Goal: Check status: Check status

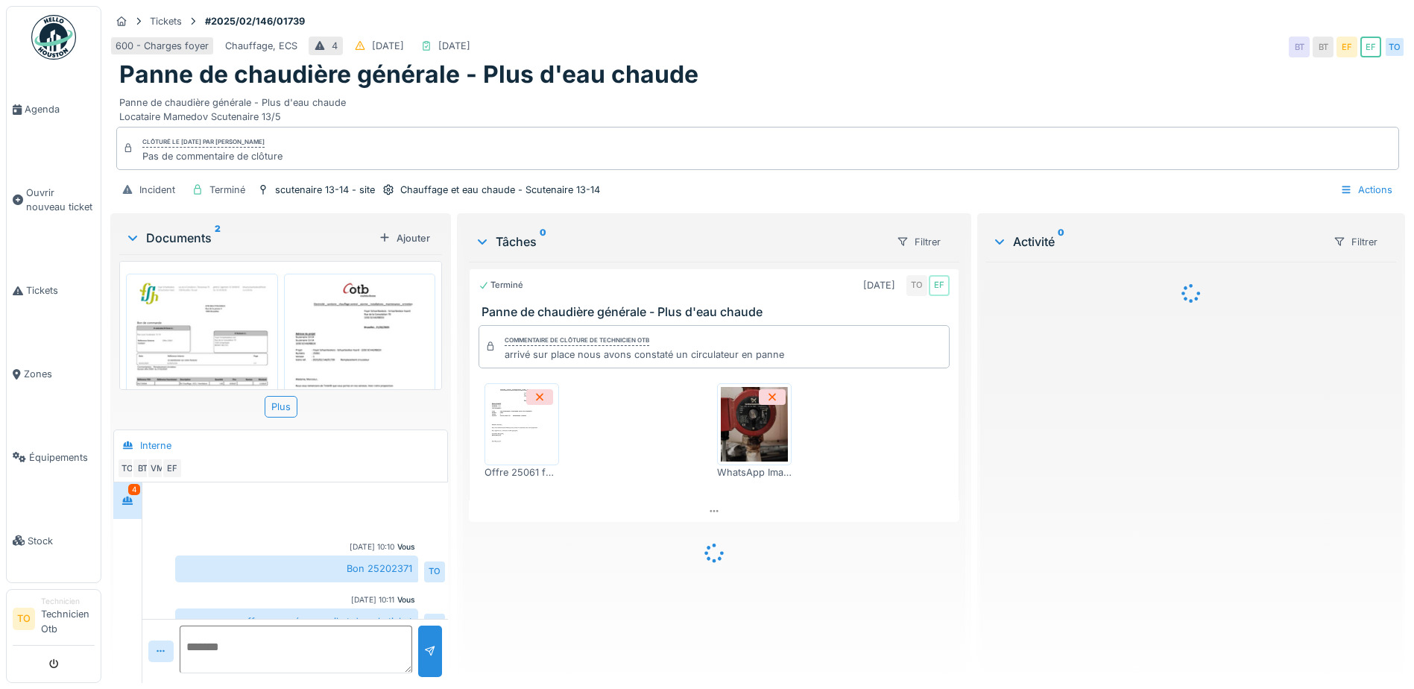
scroll to position [328, 0]
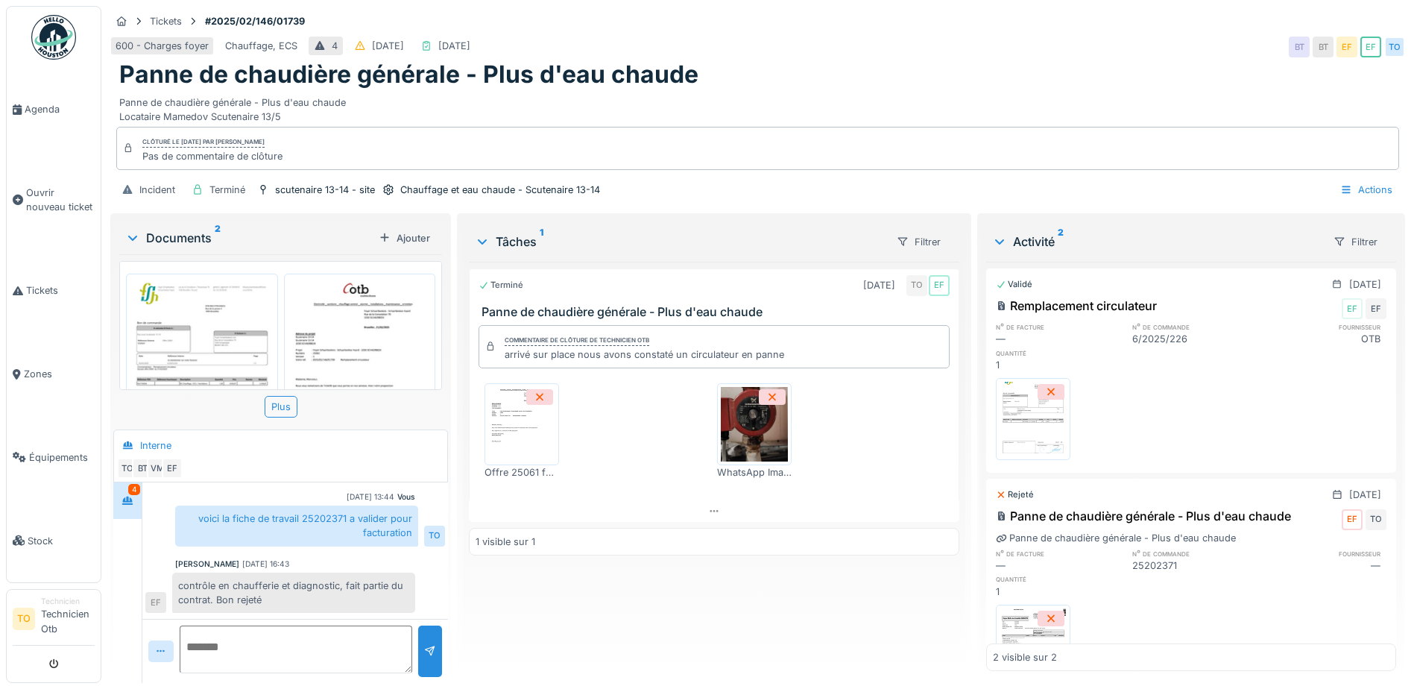
click at [1123, 564] on div at bounding box center [1128, 565] width 10 height 14
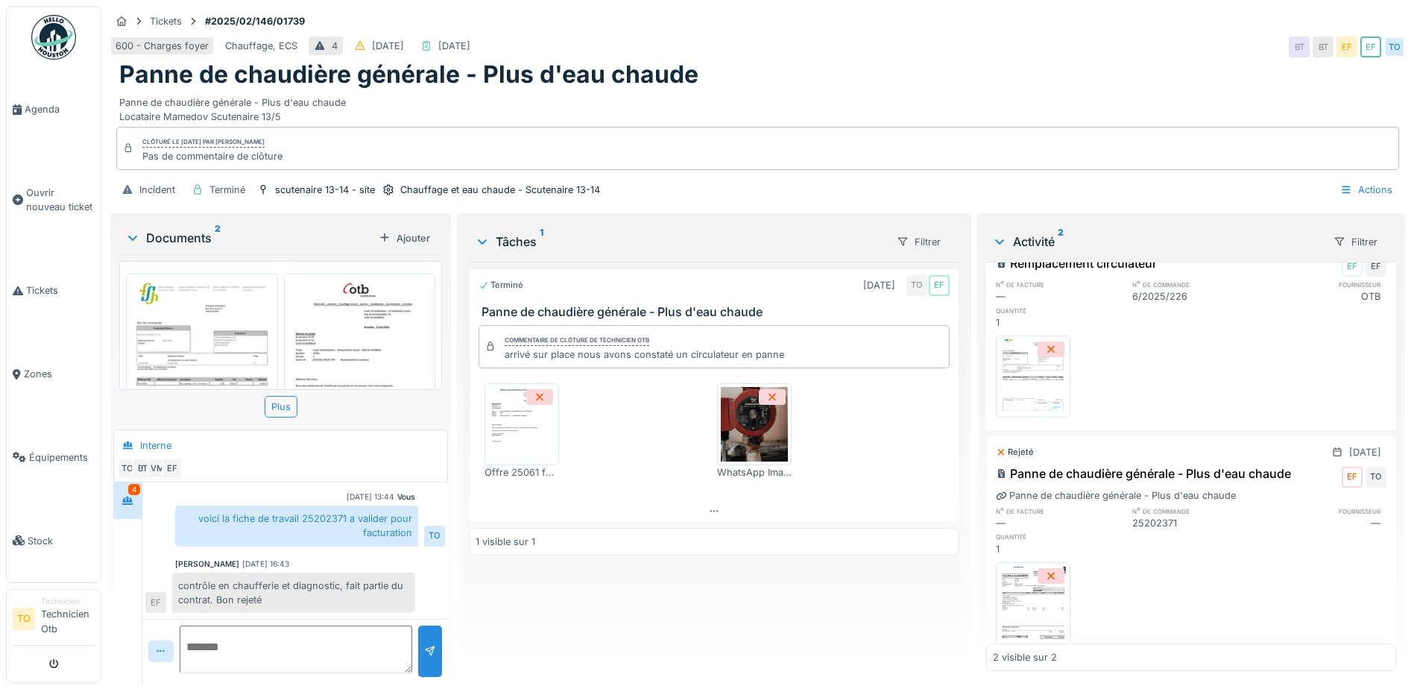
scroll to position [84, 0]
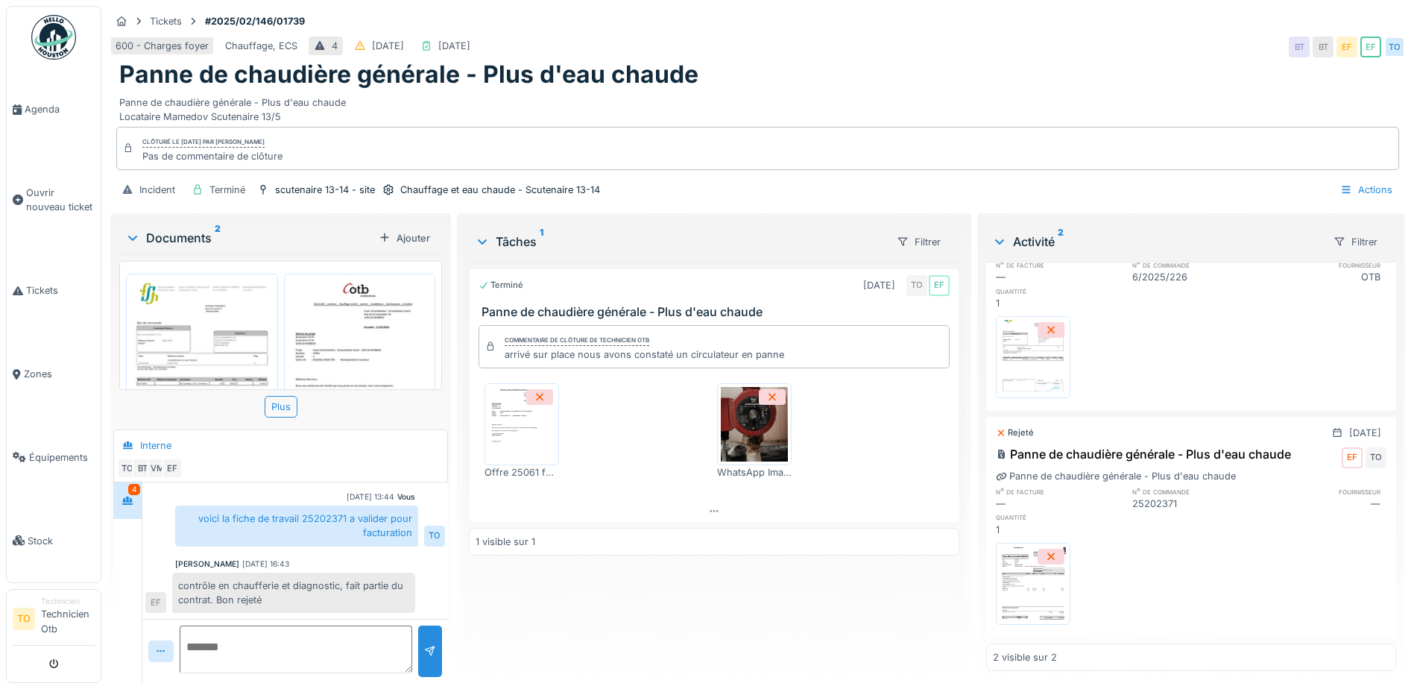
click at [1041, 558] on img at bounding box center [1033, 583] width 67 height 75
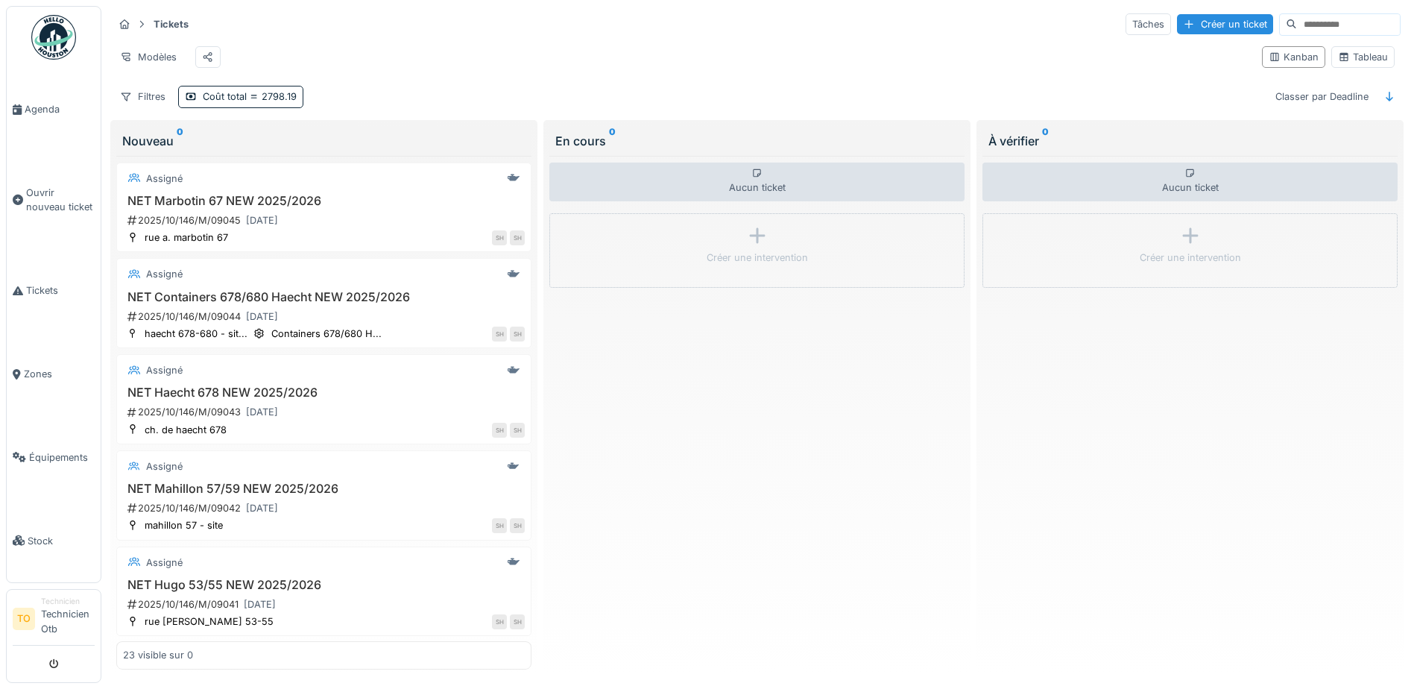
scroll to position [10, 0]
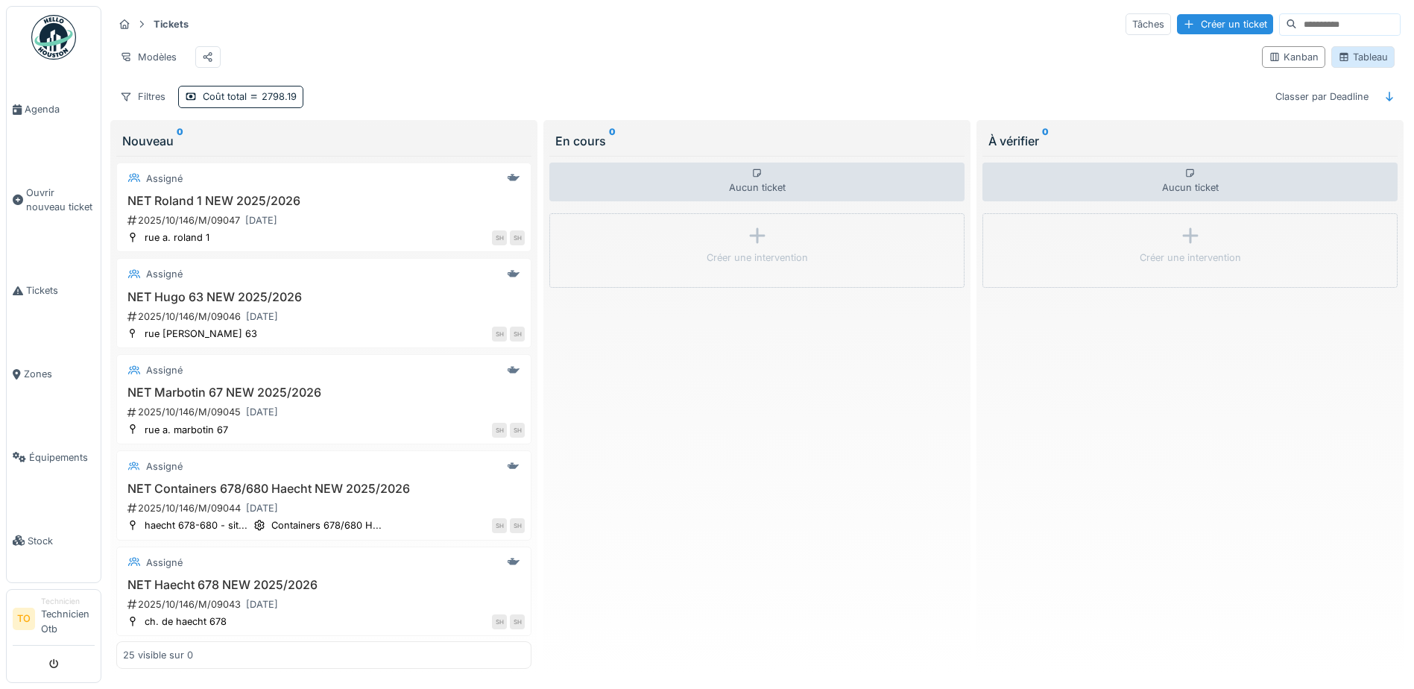
click at [1349, 56] on div "Tableau" at bounding box center [1363, 57] width 50 height 14
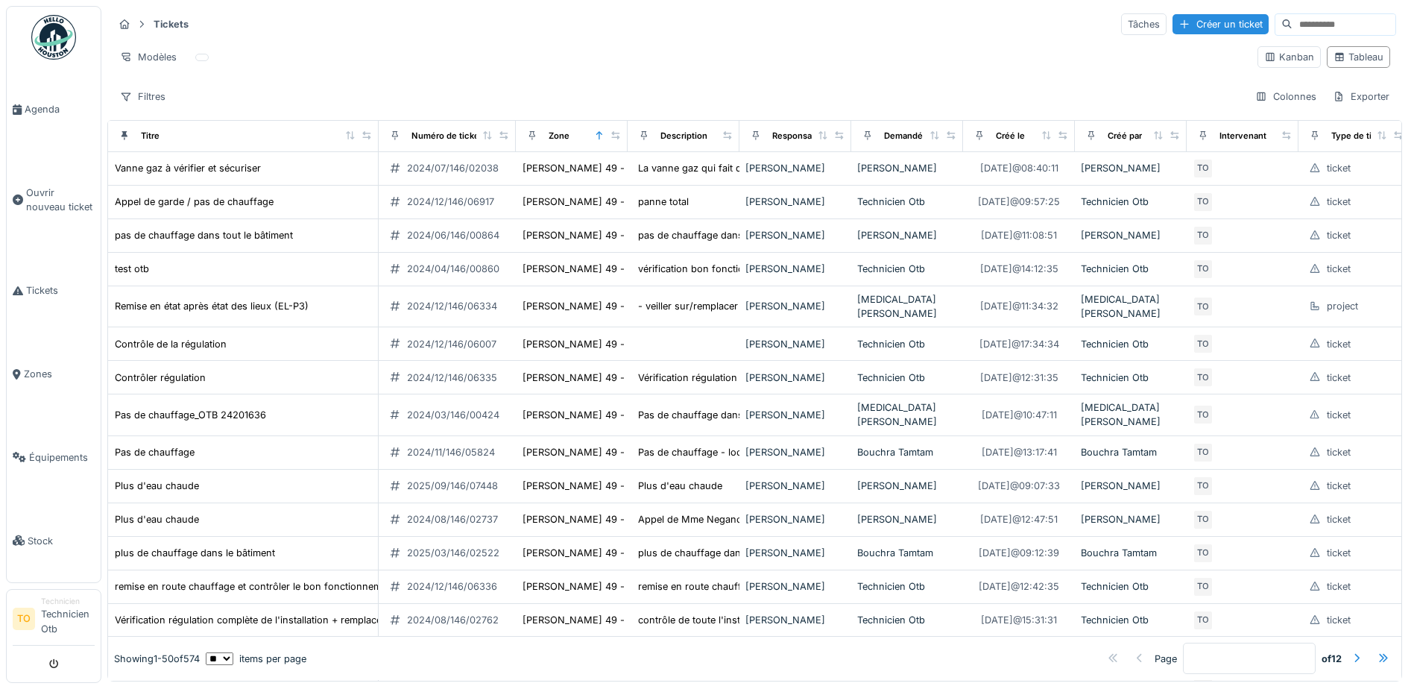
click at [1302, 15] on input at bounding box center [1344, 24] width 103 height 21
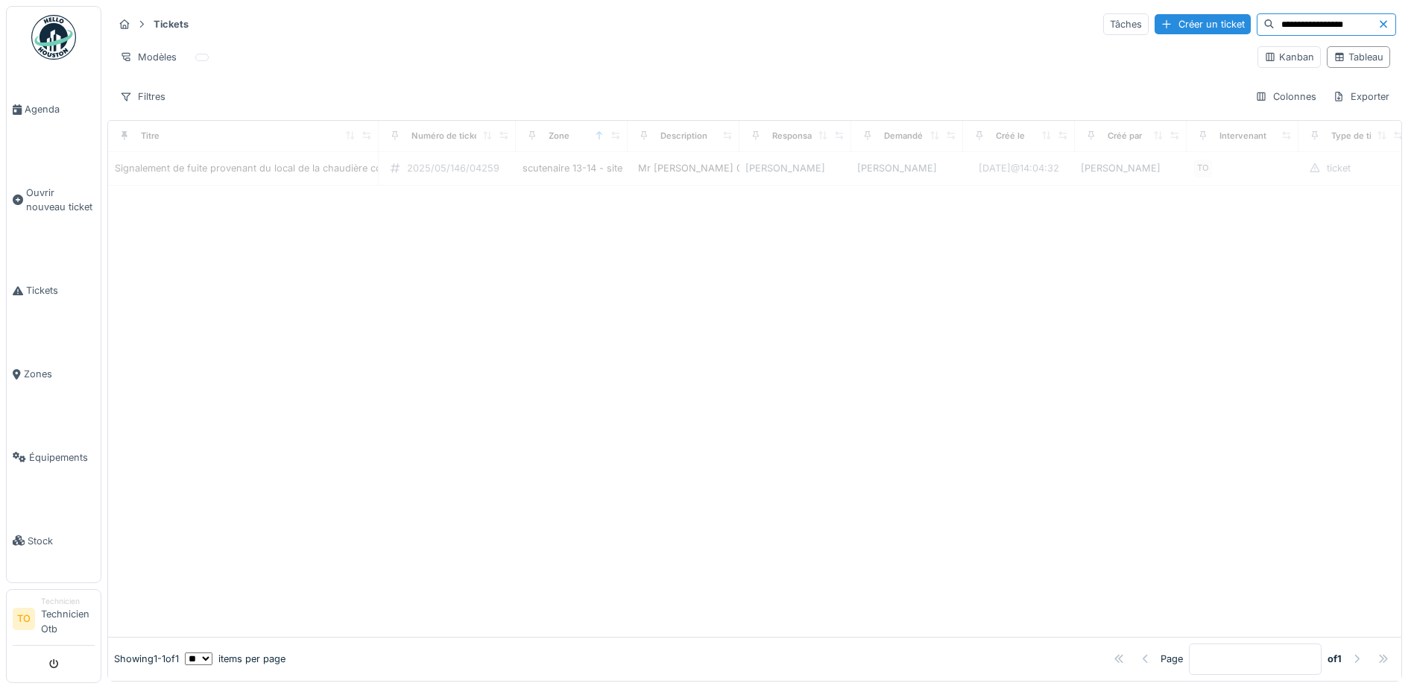
type input "**********"
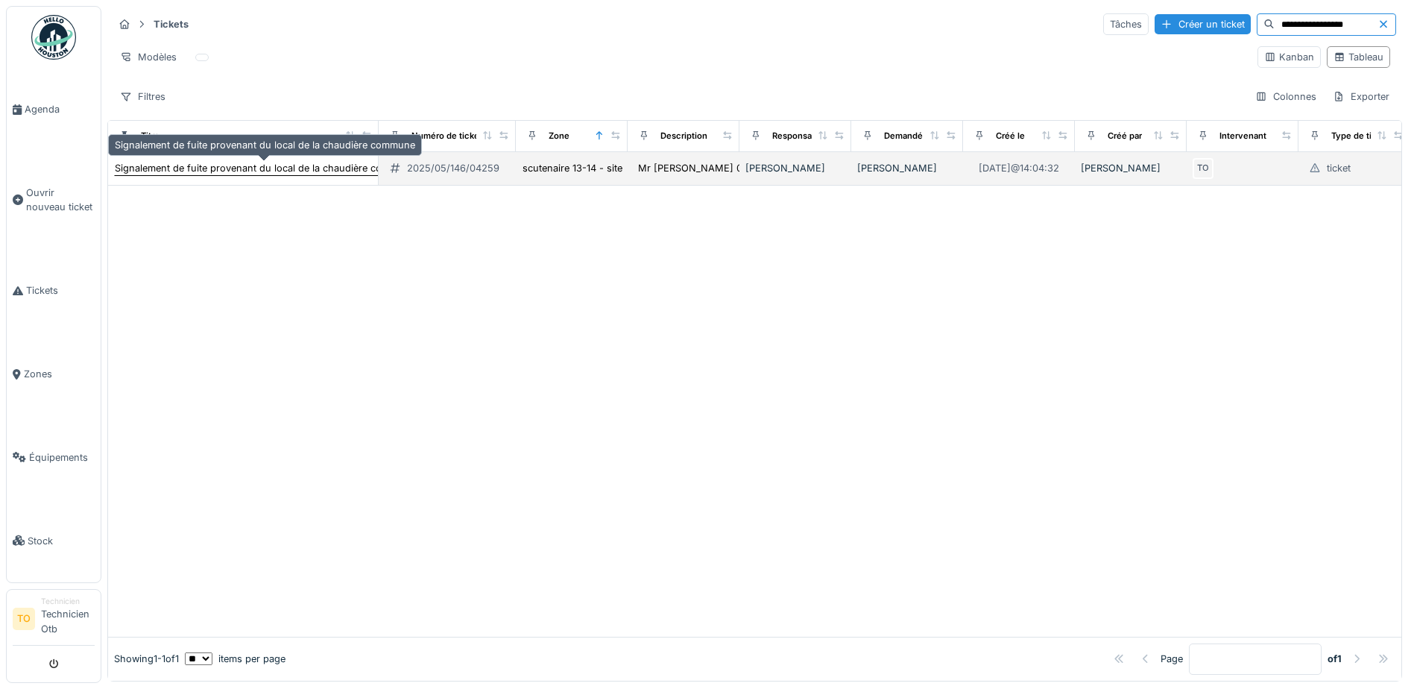
click at [296, 161] on div "Signalement de fuite provenant du local de la chaudière commune" at bounding box center [265, 168] width 300 height 14
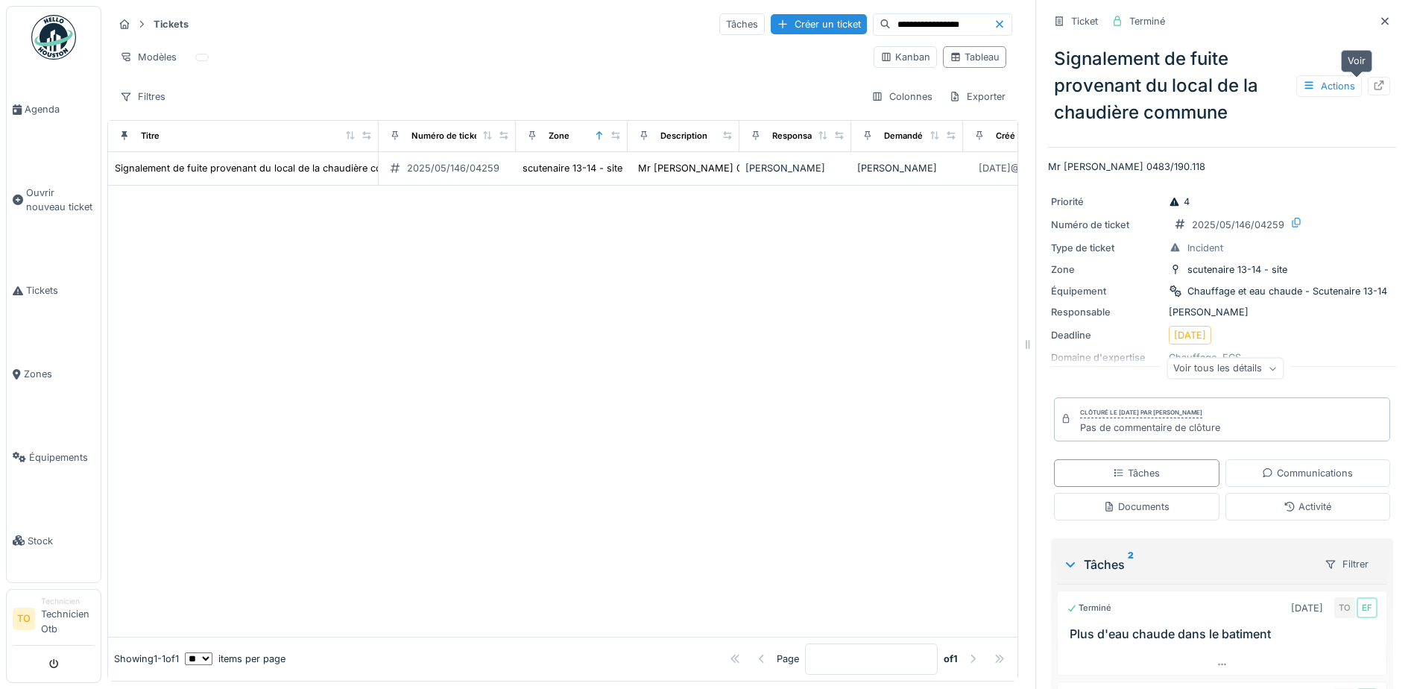
click at [1375, 81] on icon at bounding box center [1380, 86] width 10 height 10
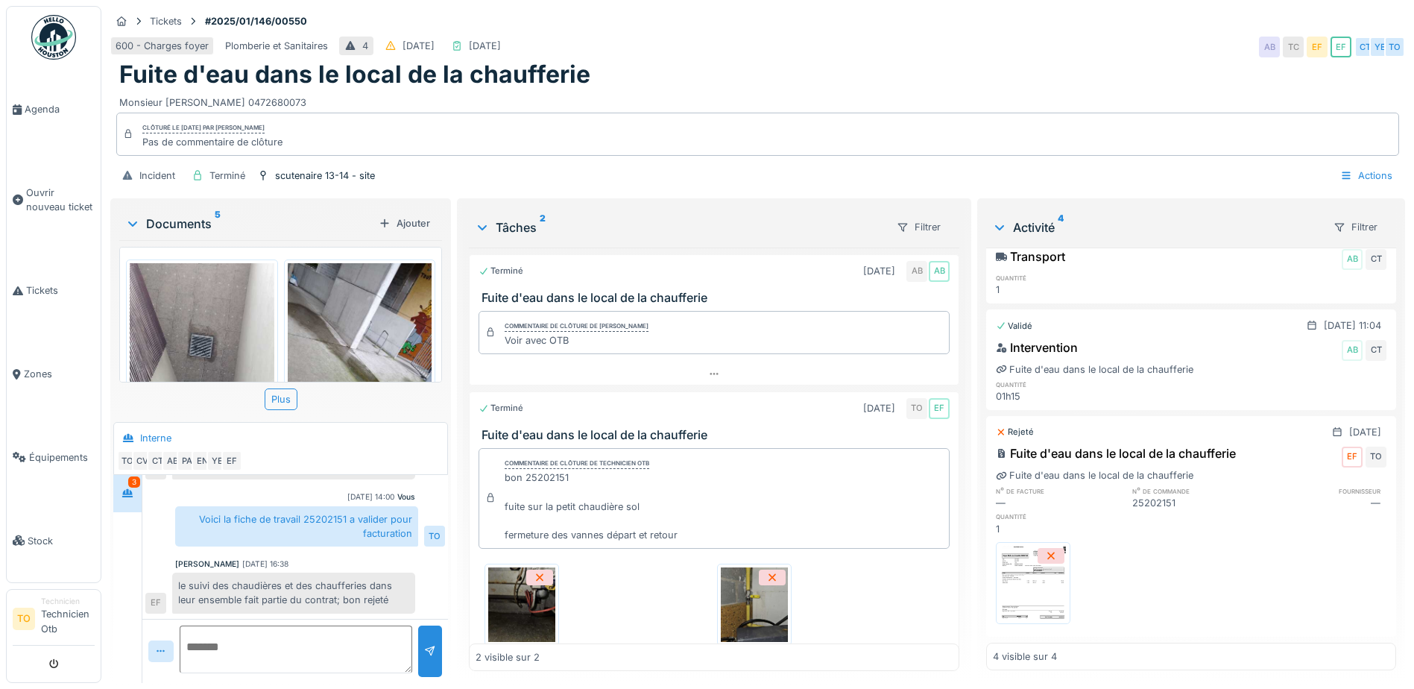
scroll to position [163, 0]
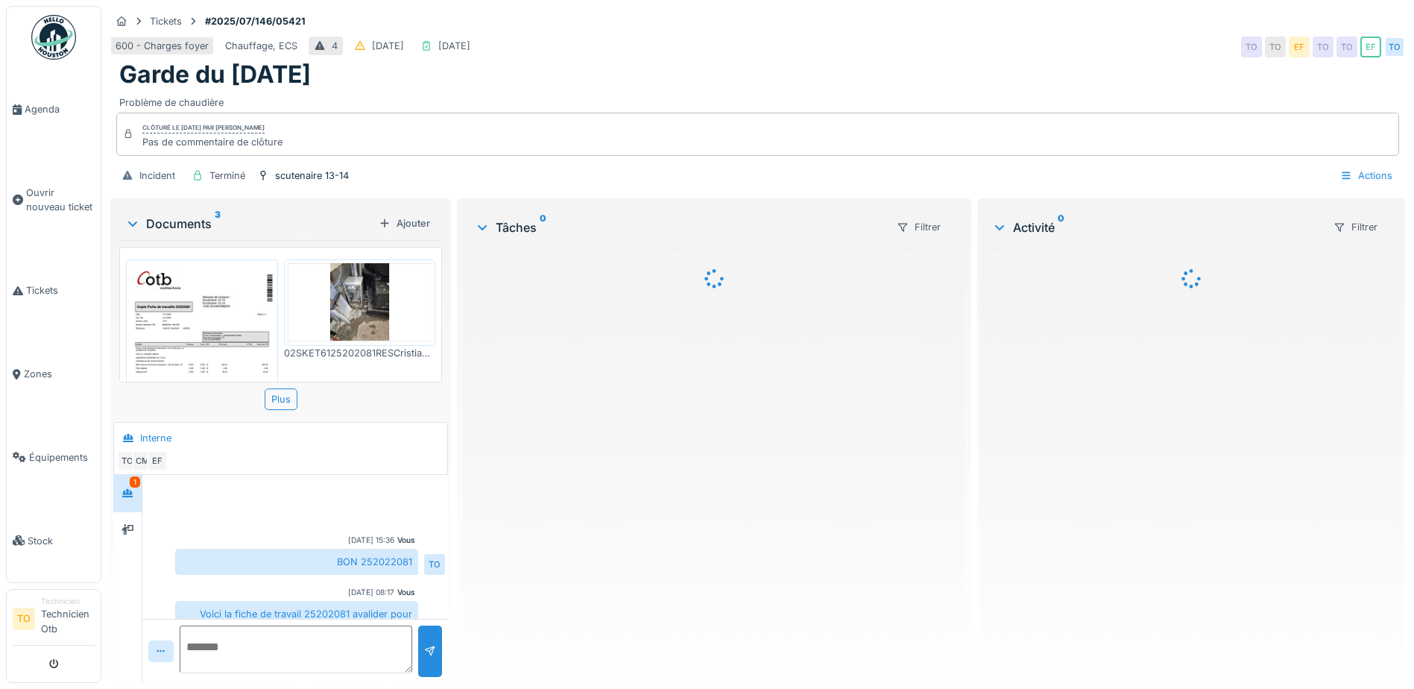
scroll to position [96, 0]
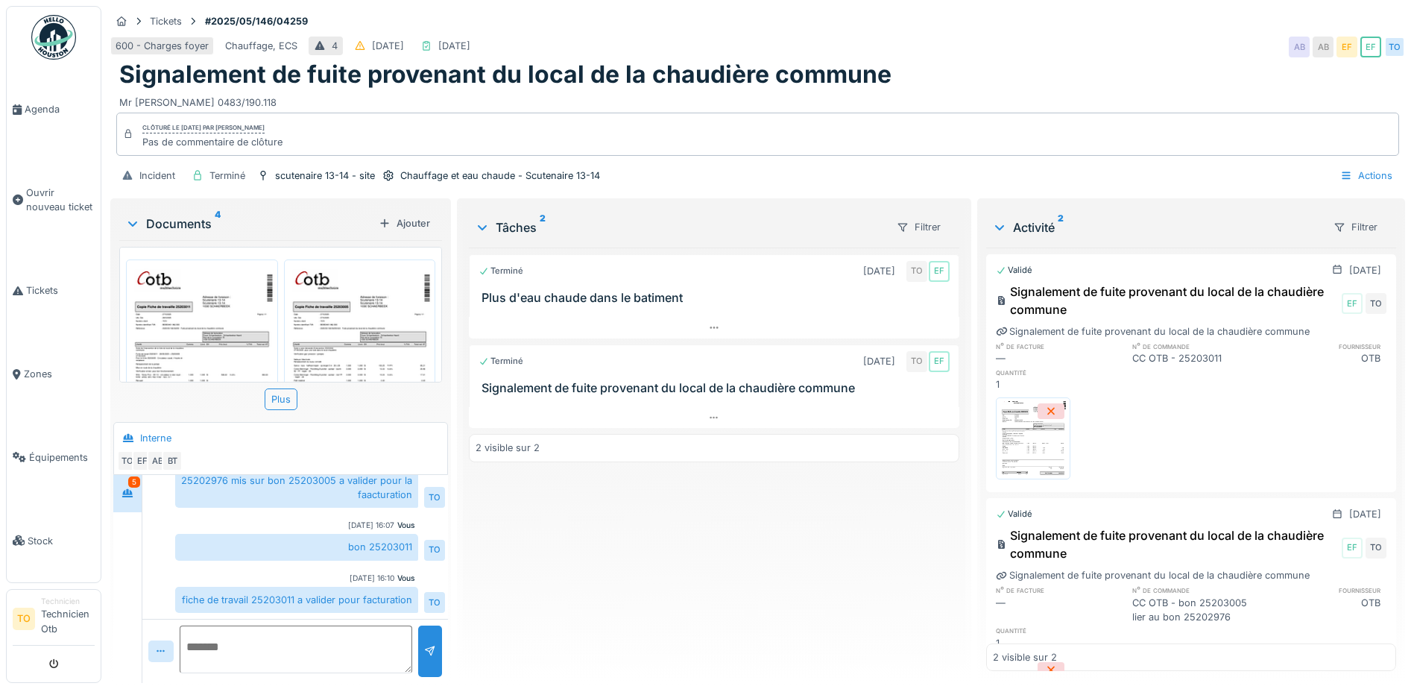
click at [1038, 430] on img at bounding box center [1033, 438] width 67 height 75
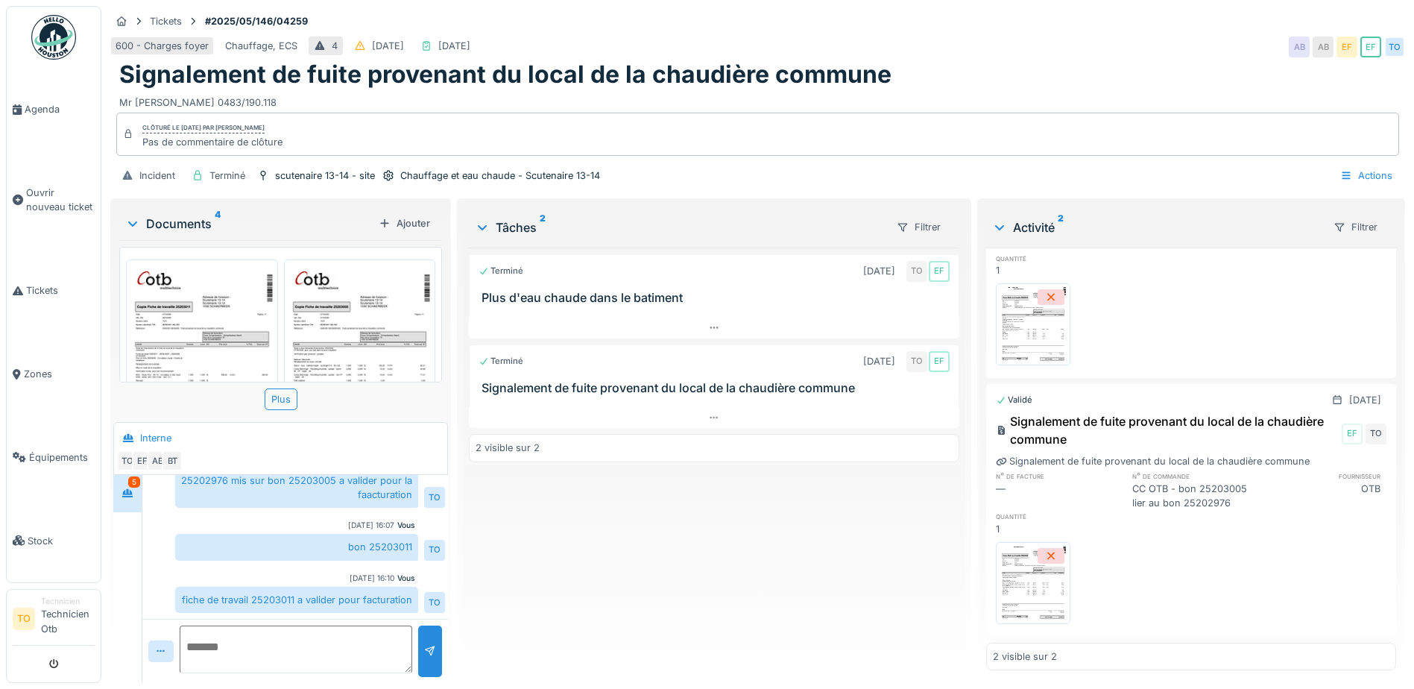
scroll to position [150, 0]
click at [1026, 550] on img at bounding box center [1033, 583] width 67 height 75
